Goal: Task Accomplishment & Management: Use online tool/utility

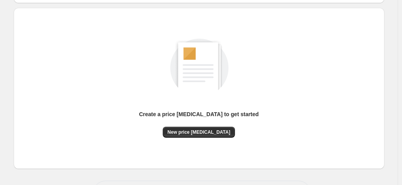
scroll to position [78, 0]
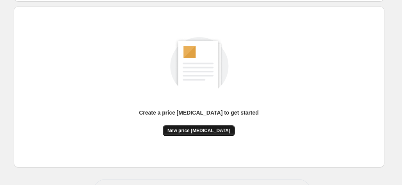
click at [221, 125] on button "New price [MEDICAL_DATA]" at bounding box center [199, 130] width 72 height 11
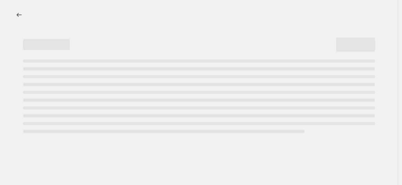
select select "percentage"
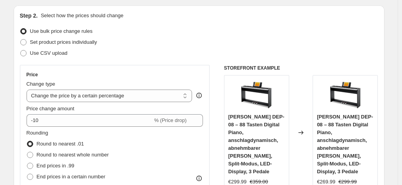
scroll to position [156, 0]
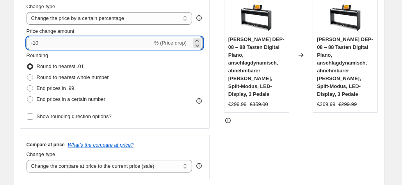
click at [105, 44] on input "-10" at bounding box center [90, 43] width 126 height 12
type input "-1"
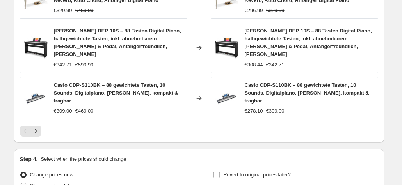
scroll to position [624, 0]
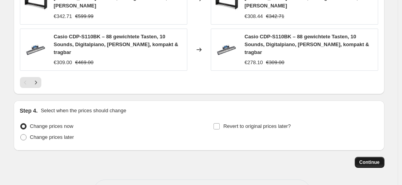
type input "-37"
click at [373, 156] on button "Continue" at bounding box center [370, 161] width 30 height 11
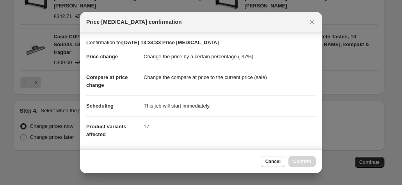
scroll to position [142, 0]
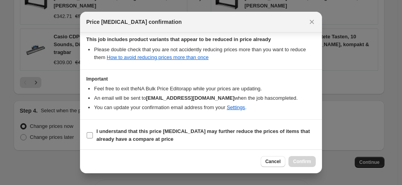
click at [222, 133] on b "I understand that this price change job may further reduce the prices of items …" at bounding box center [202, 135] width 213 height 14
click at [93, 133] on input "I understand that this price change job may further reduce the prices of items …" at bounding box center [90, 135] width 6 height 6
checkbox input "true"
click at [309, 162] on span "Confirm" at bounding box center [302, 161] width 18 height 6
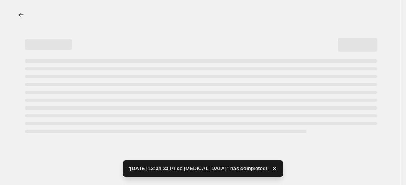
select select "percentage"
